Goal: Task Accomplishment & Management: Manage account settings

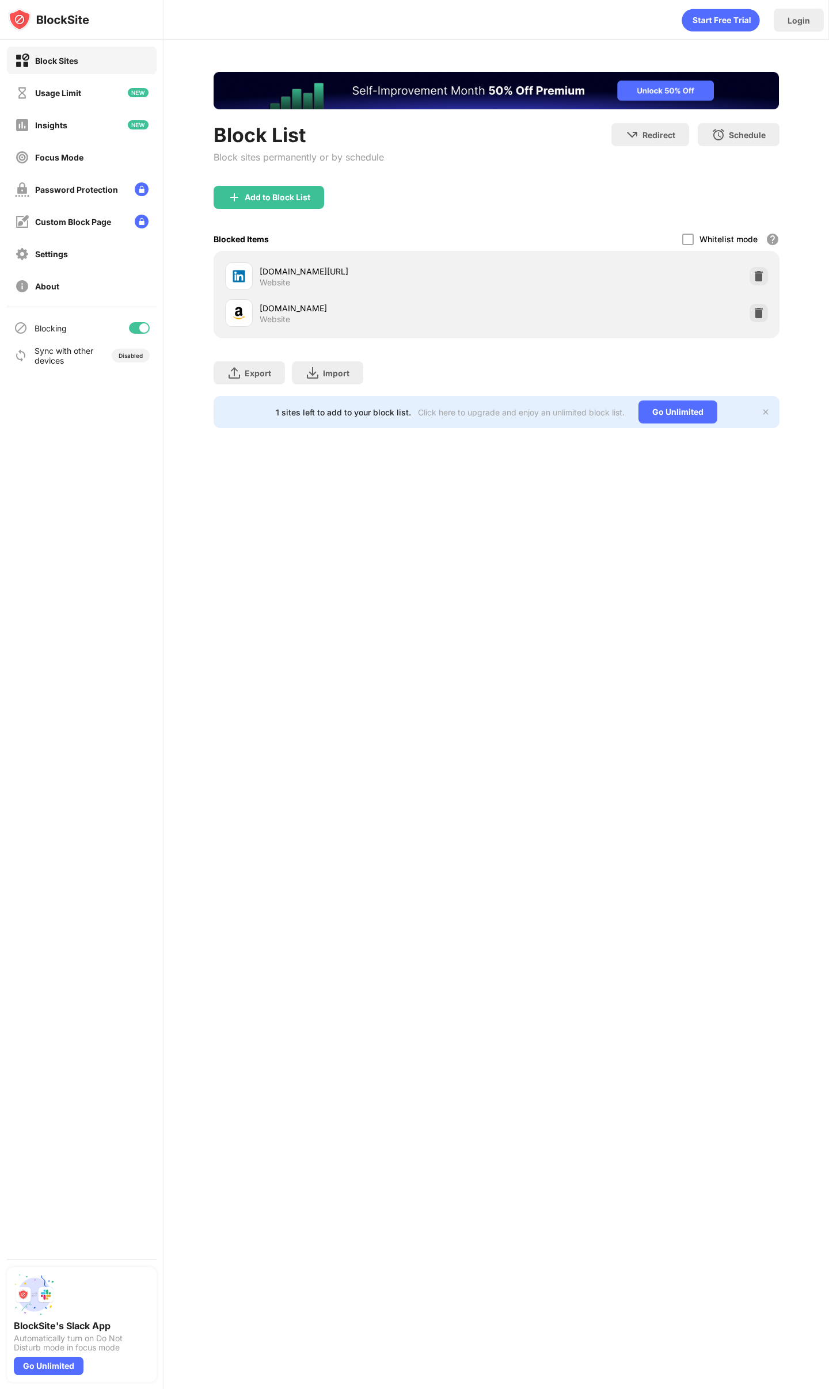
click at [151, 323] on div "Blocking" at bounding box center [82, 328] width 150 height 28
click at [148, 329] on div at bounding box center [139, 328] width 21 height 12
click at [140, 317] on div "Blocking" at bounding box center [82, 328] width 150 height 28
click at [138, 325] on div at bounding box center [134, 327] width 9 height 9
click at [408, 24] on div "Login" at bounding box center [496, 17] width 664 height 35
